Goal: Find specific page/section: Find specific page/section

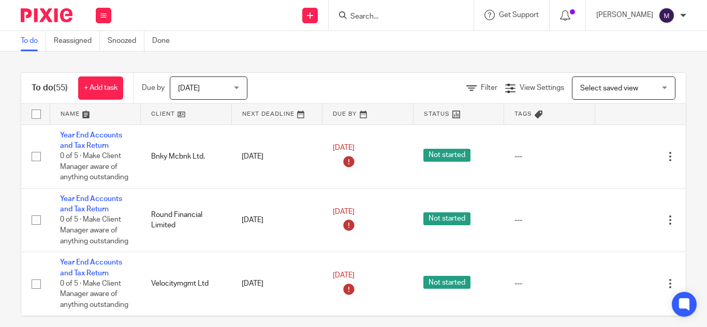
click at [383, 13] on input "Search" at bounding box center [395, 16] width 93 height 9
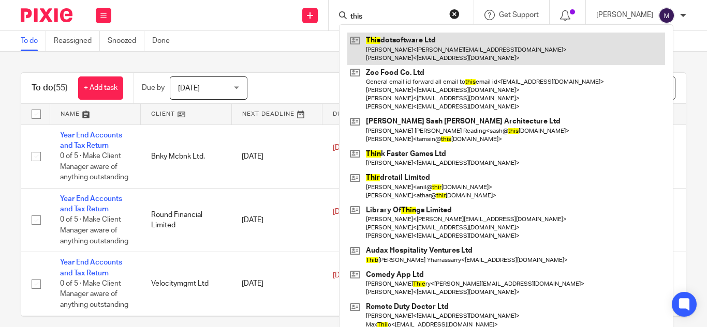
type input "this"
click at [422, 55] on link at bounding box center [506, 49] width 318 height 32
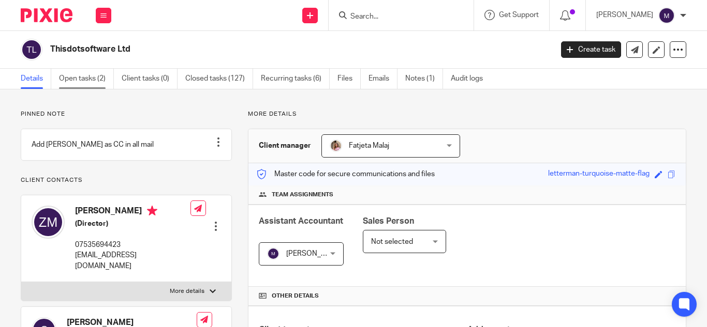
click at [81, 77] on link "Open tasks (2)" at bounding box center [86, 79] width 55 height 20
